Goal: Transaction & Acquisition: Purchase product/service

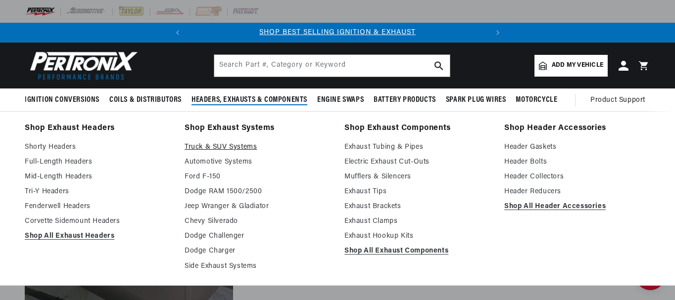
click at [220, 146] on link "Truck & SUV Systems" at bounding box center [258, 148] width 146 height 12
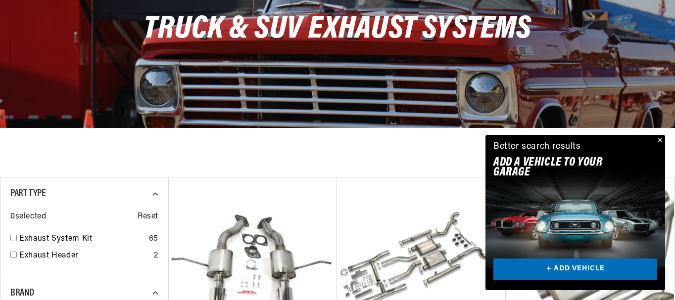
scroll to position [198, 0]
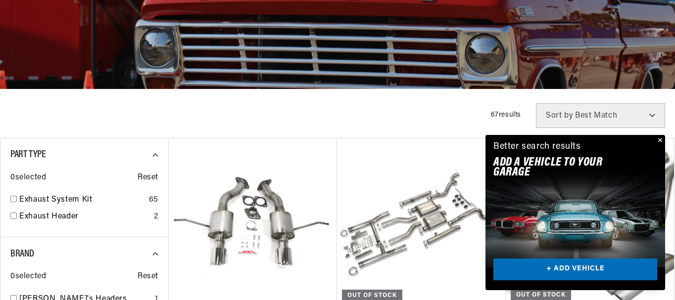
click at [660, 141] on button "Close" at bounding box center [659, 141] width 12 height 12
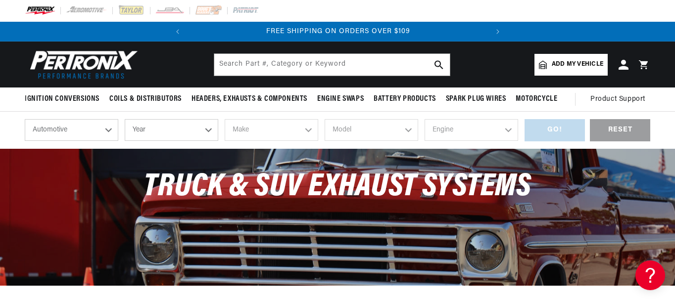
scroll to position [0, 0]
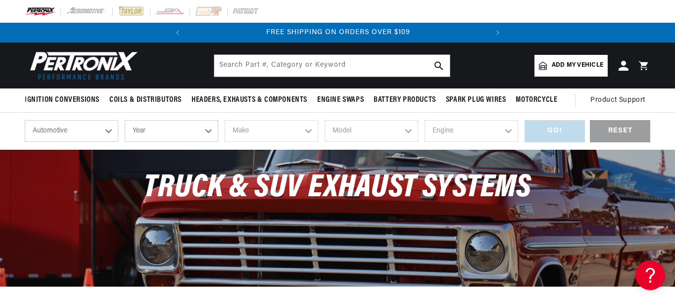
click at [108, 132] on select "Automotive Agricultural Industrial Marine Motorcycle" at bounding box center [72, 131] width 94 height 22
click at [25, 120] on select "Automotive Agricultural Industrial Marine Motorcycle" at bounding box center [72, 131] width 94 height 22
click at [208, 132] on select "Year 2026 2025 2024 2023 2022 2021 2020 2019 2018 2017 2016 2015 2014 2013 2012…" at bounding box center [172, 131] width 94 height 22
select select "2012"
click at [125, 120] on select "Year 2026 2025 2024 2023 2022 2021 2020 2019 2018 2017 2016 2015 2014 2013 2012…" at bounding box center [172, 131] width 94 height 22
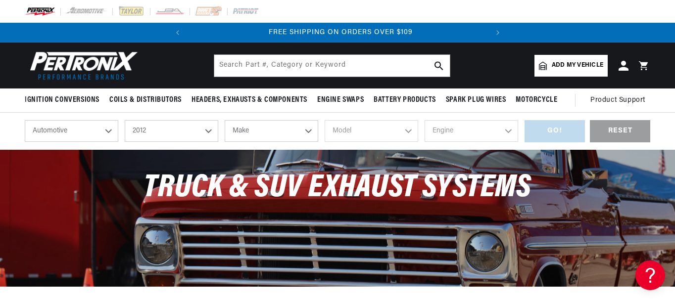
scroll to position [0, 300]
click at [207, 131] on select "2026 2025 2024 2023 2022 2021 2020 2019 2018 2017 2016 2015 2014 2013 2012 2011…" at bounding box center [172, 131] width 94 height 22
click at [125, 120] on select "2026 2025 2024 2023 2022 2021 2020 2019 2018 2017 2016 2015 2014 2013 2012 2011…" at bounding box center [172, 131] width 94 height 22
select select "2013"
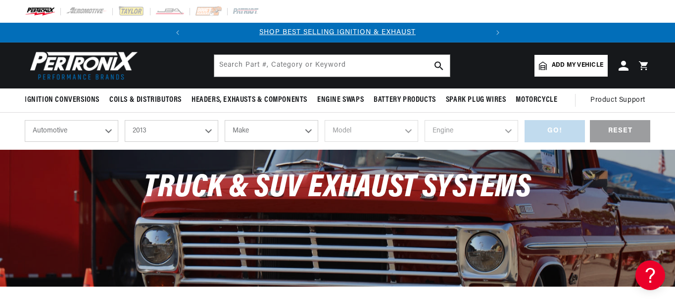
click at [310, 131] on select "Make Cadillac Chevrolet Chrysler Dodge Ford GMC INFINITI Jeep Nissan Ram Scion …" at bounding box center [272, 131] width 94 height 22
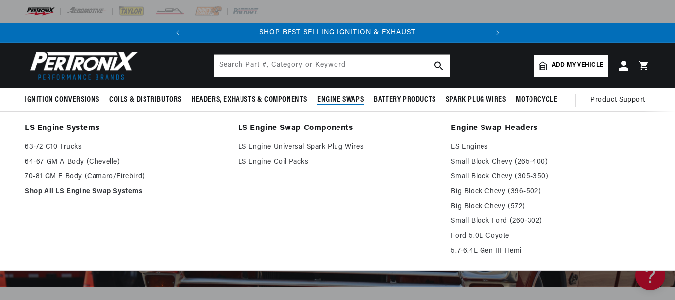
select select "Chevrolet"
click at [225, 120] on select "Make Cadillac Chevrolet Chrysler Dodge Ford GMC INFINITI Jeep Nissan Ram Scion …" at bounding box center [272, 131] width 94 height 22
select select "Chevrolet"
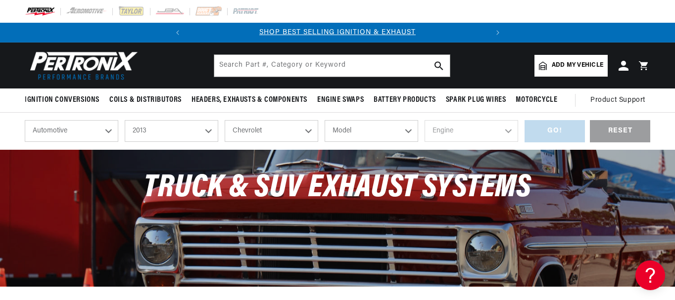
click at [408, 130] on select "Model Avalanche Camaro Caprice Corvette Express 1500 Express 2500 Express 3500 …" at bounding box center [372, 131] width 94 height 22
select select "Silverado-1500"
click at [325, 120] on select "Model Avalanche Camaro Caprice Corvette Express 1500 Express 2500 Express 3500 …" at bounding box center [372, 131] width 94 height 22
select select "Silverado-1500"
click at [507, 132] on select "Engine 4.3L 4.8L 5.3L 6.0L 6.2L" at bounding box center [472, 131] width 94 height 22
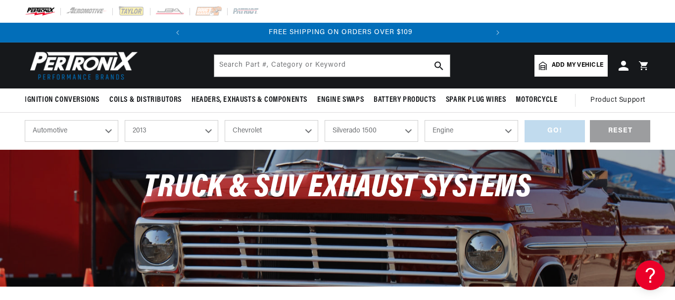
scroll to position [0, 300]
select select "6.2L"
click at [425, 120] on select "Engine 4.3L 4.8L 5.3L 6.0L 6.2L" at bounding box center [472, 131] width 94 height 22
select select "6.2L"
click at [558, 132] on div "GO!" at bounding box center [555, 131] width 60 height 22
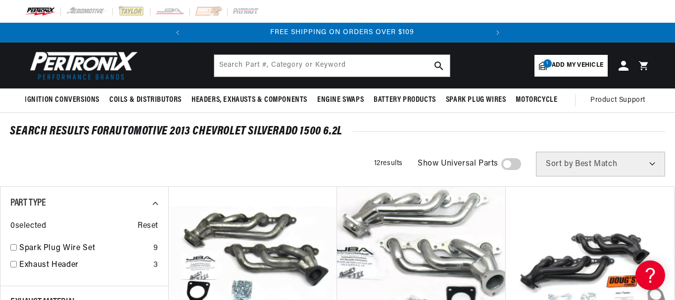
scroll to position [0, 300]
